Goal: Task Accomplishment & Management: Manage account settings

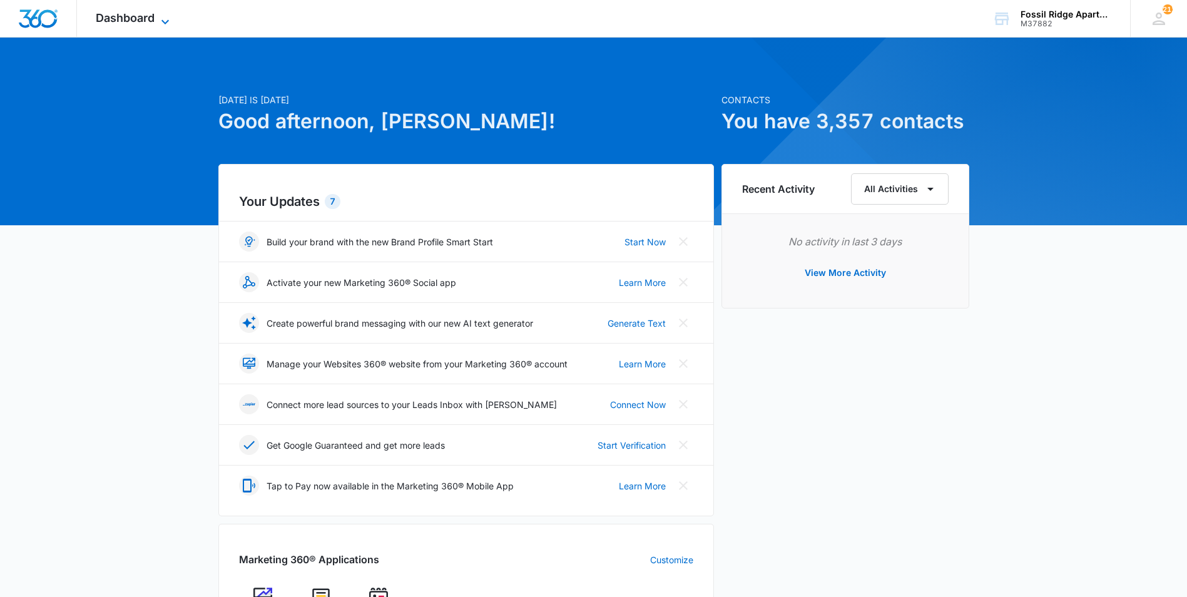
click at [162, 21] on icon at bounding box center [165, 21] width 8 height 4
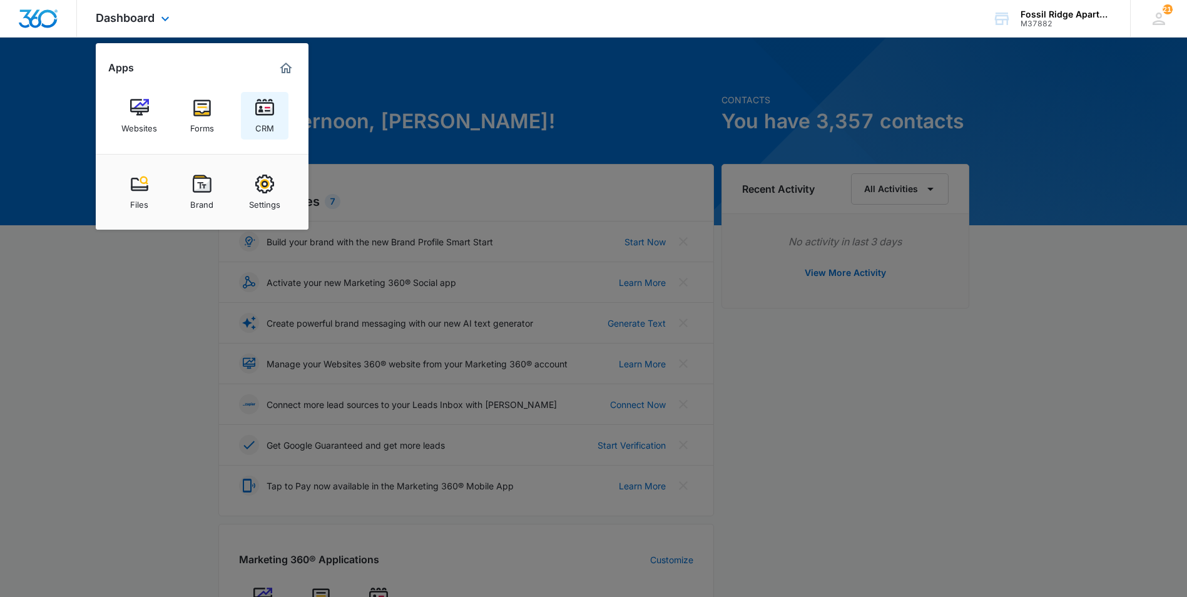
click at [261, 101] on img at bounding box center [264, 107] width 19 height 19
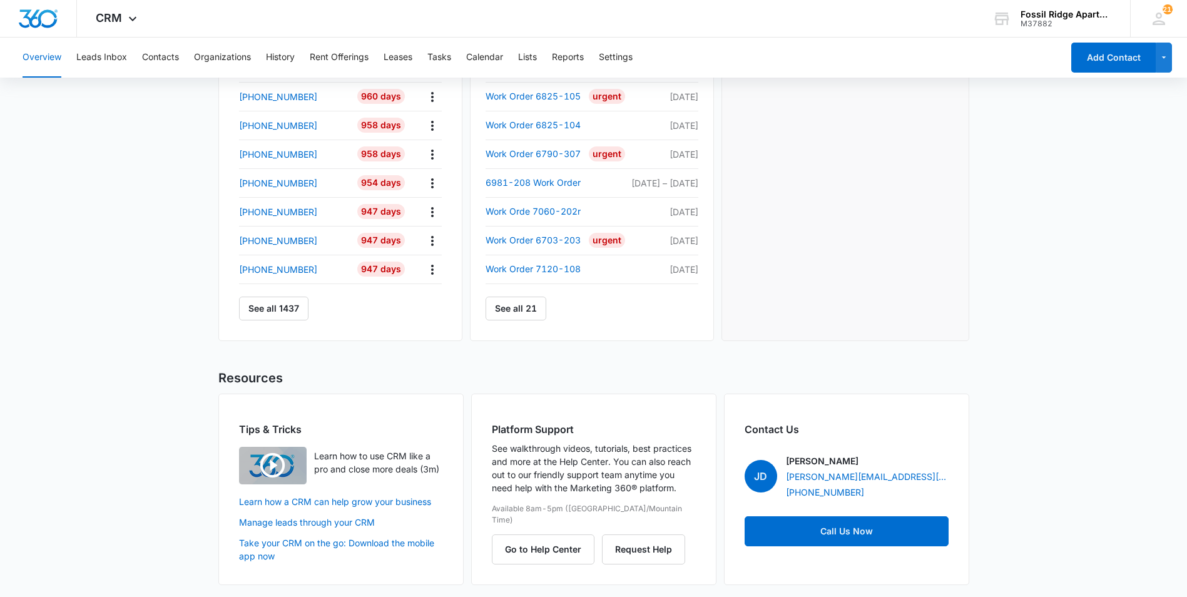
scroll to position [482, 0]
click at [508, 311] on link "See all 21" at bounding box center [516, 307] width 61 height 24
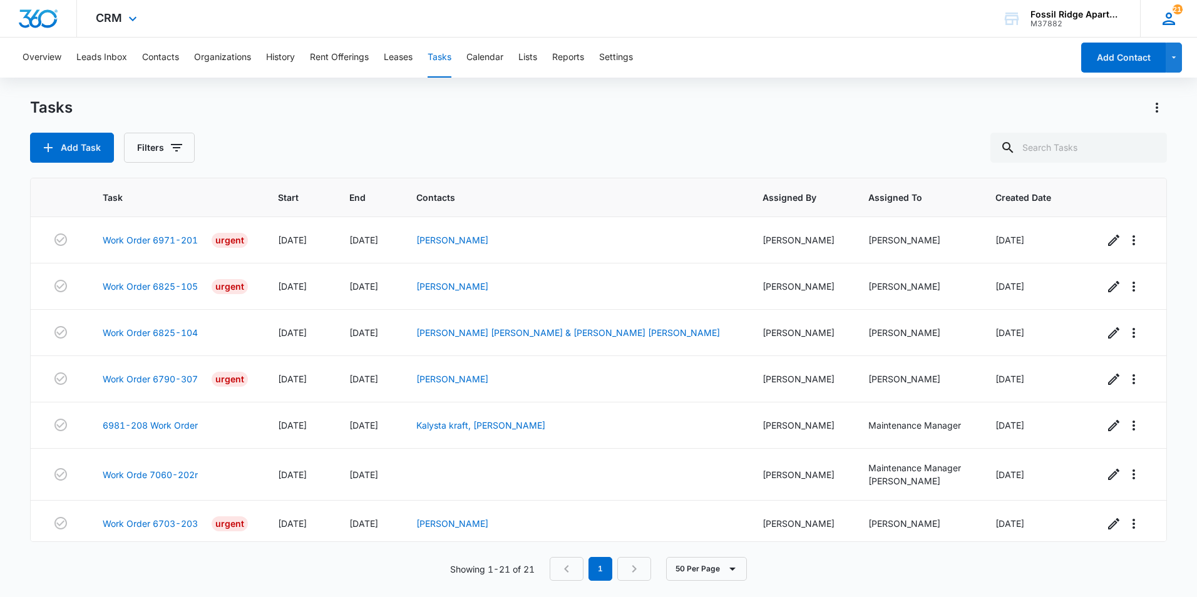
click at [1176, 16] on icon at bounding box center [1168, 18] width 19 height 19
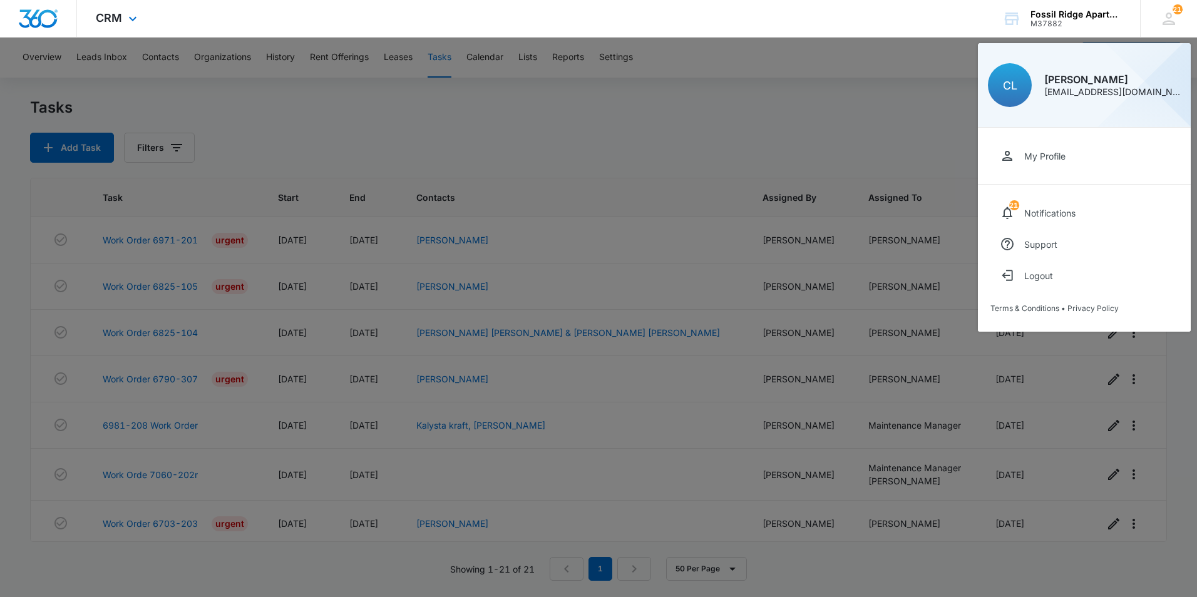
click at [934, 21] on div "CRM Apps Websites Forms CRM Files Brand Settings Fossil Ridge Apartments M37882…" at bounding box center [598, 19] width 1197 height 38
click at [1162, 14] on icon at bounding box center [1168, 18] width 19 height 19
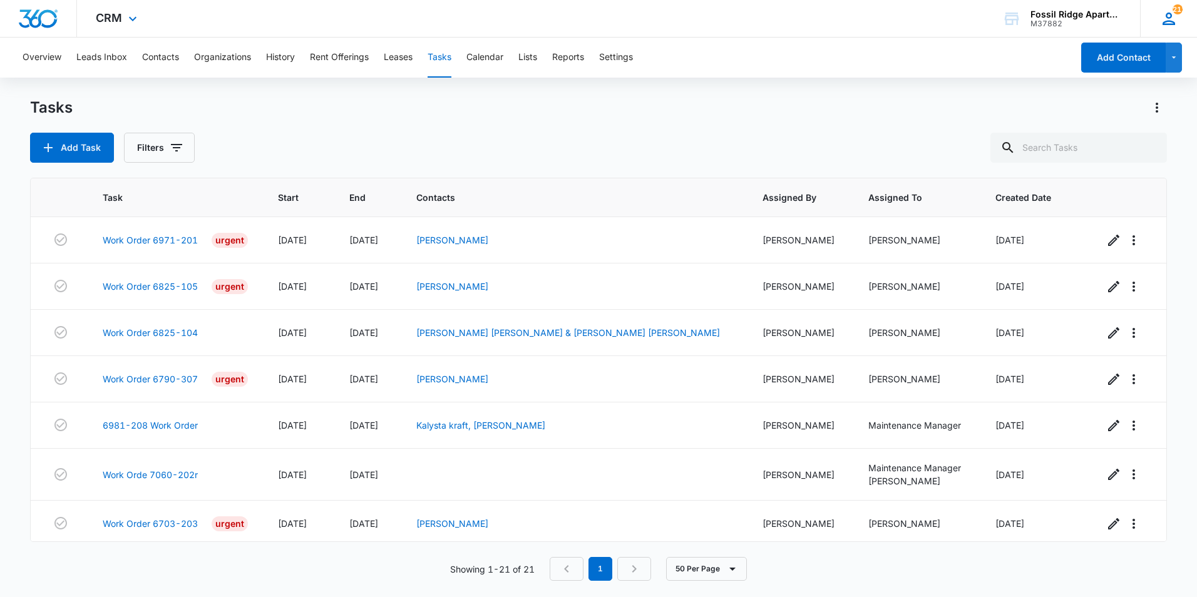
click at [1172, 11] on span "211" at bounding box center [1177, 9] width 10 height 10
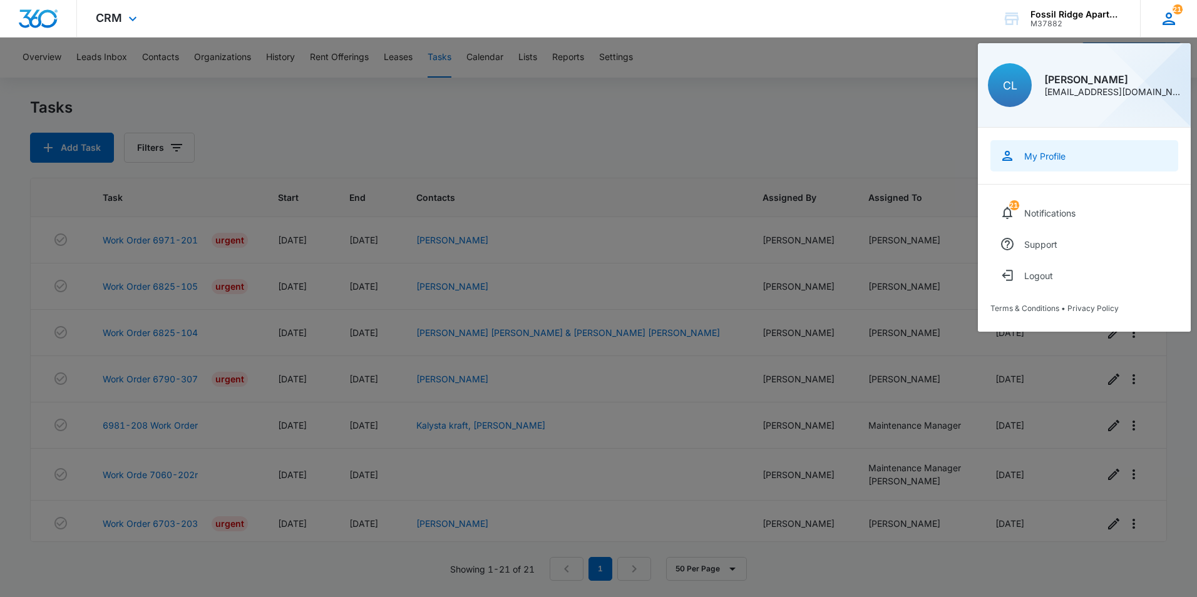
click at [1030, 151] on div "My Profile" at bounding box center [1044, 156] width 41 height 11
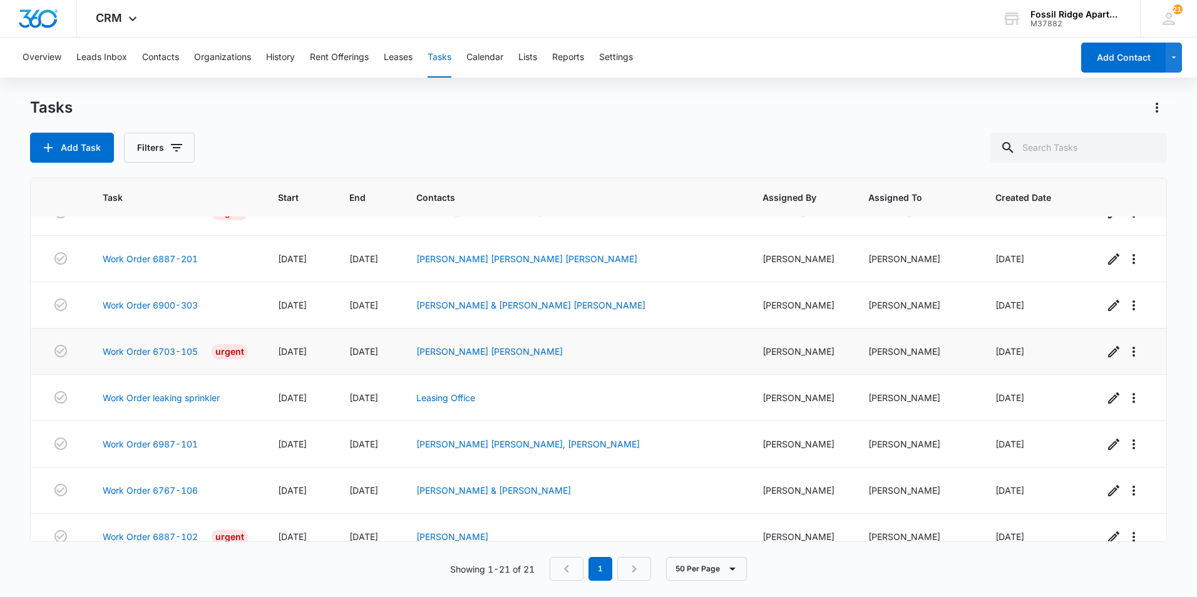
scroll to position [654, 0]
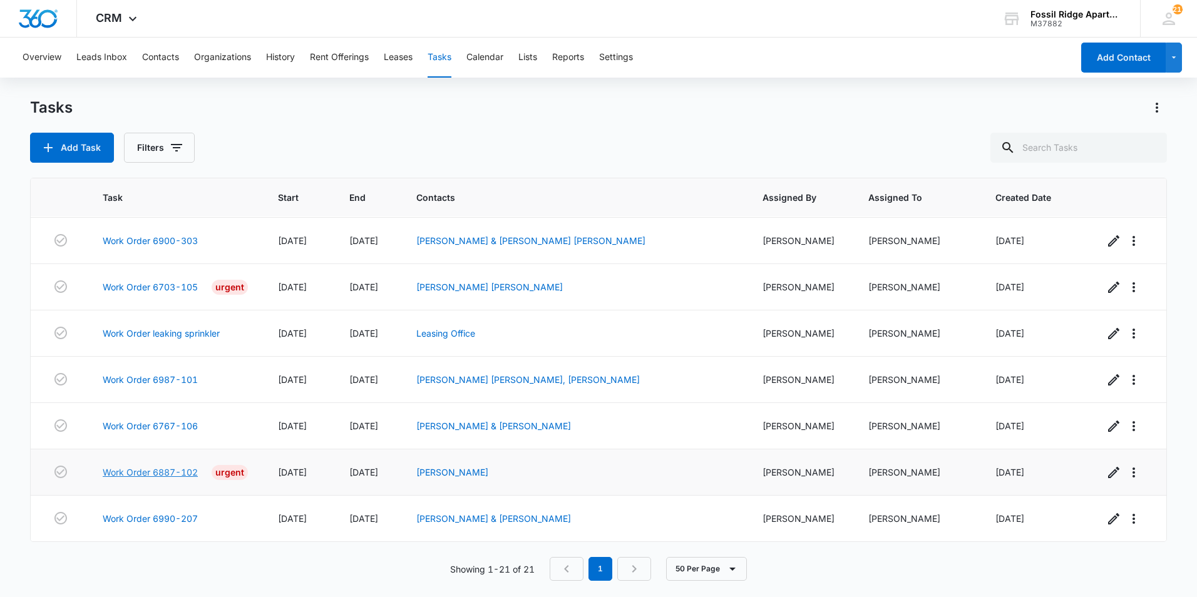
click at [189, 468] on link "Work Order 6887-102" at bounding box center [150, 472] width 95 height 13
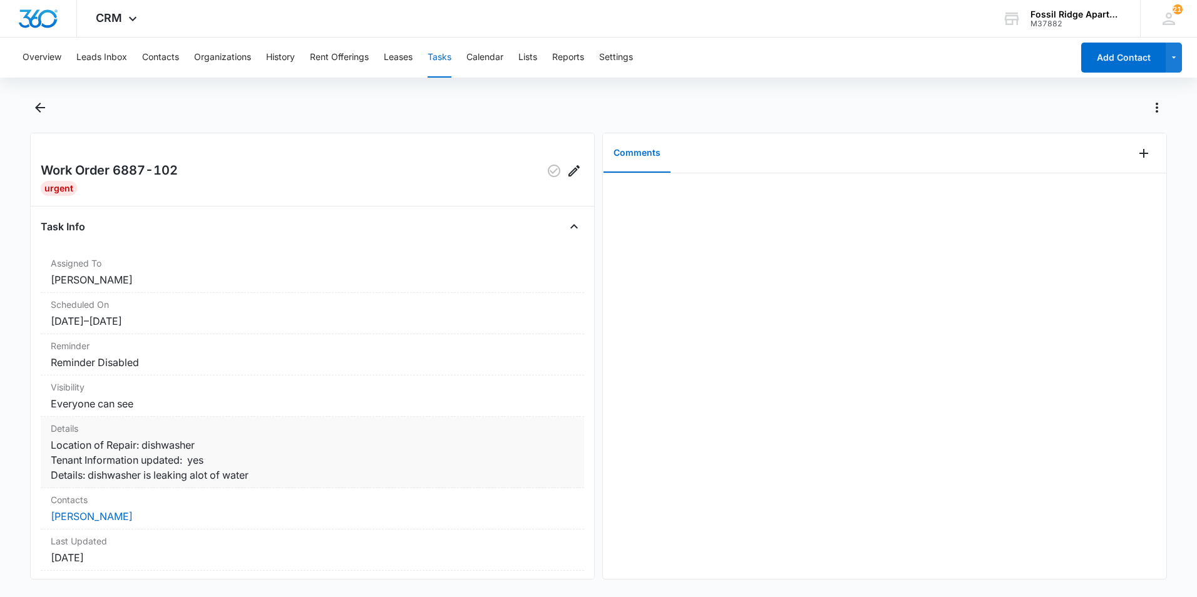
drag, startPoint x: 448, startPoint y: 427, endPoint x: 320, endPoint y: 464, distance: 132.3
drag, startPoint x: 320, startPoint y: 464, endPoint x: 255, endPoint y: 259, distance: 215.6
click at [255, 259] on dt "Assigned To" at bounding box center [312, 263] width 523 height 13
